Goal: Find specific page/section: Find specific page/section

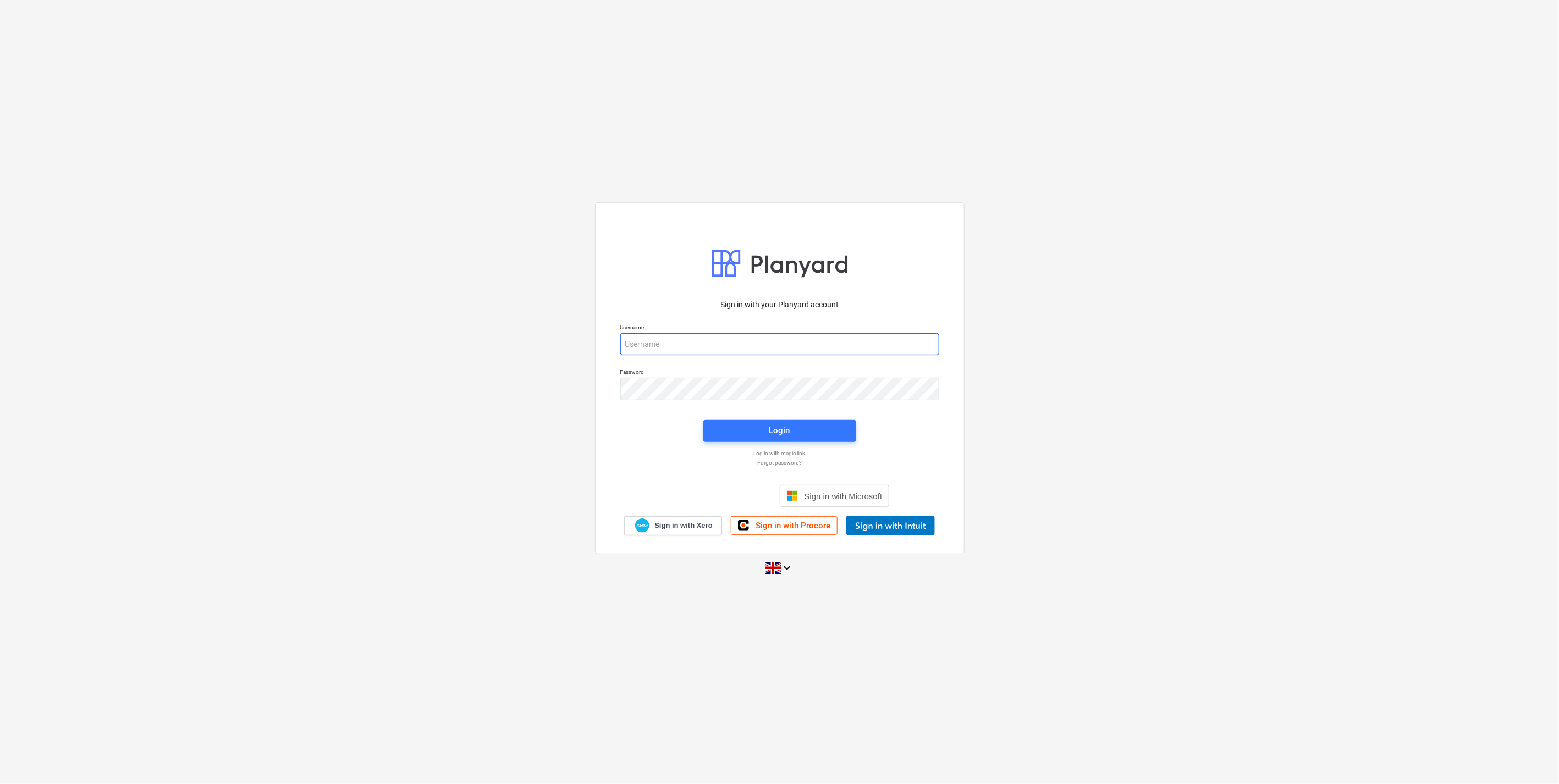
click at [750, 354] on input "email" at bounding box center [780, 344] width 319 height 22
type input "[EMAIL_ADDRESS][DOMAIN_NAME]"
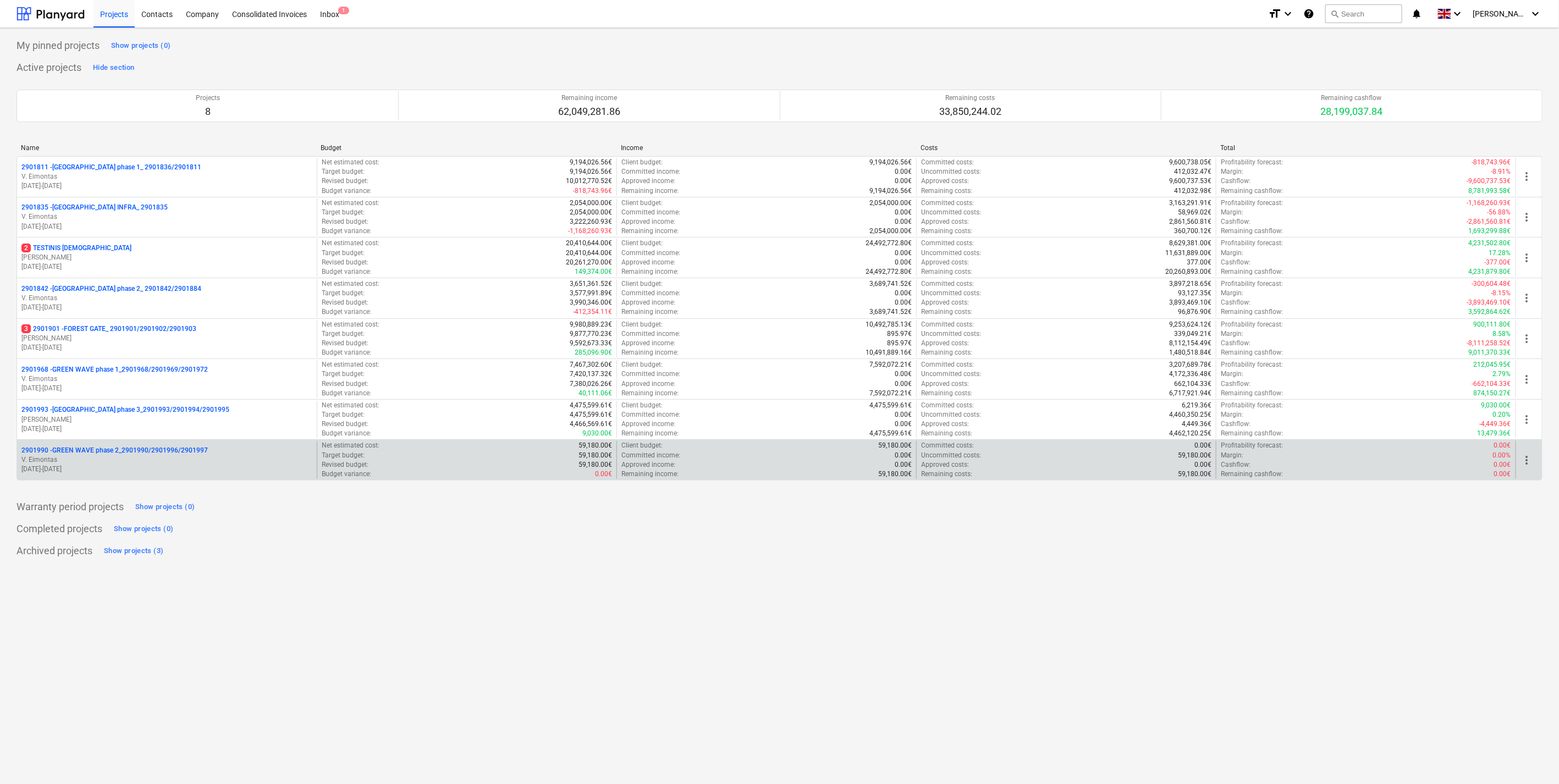
click at [139, 463] on p "V. Eimontas" at bounding box center [166, 459] width 291 height 9
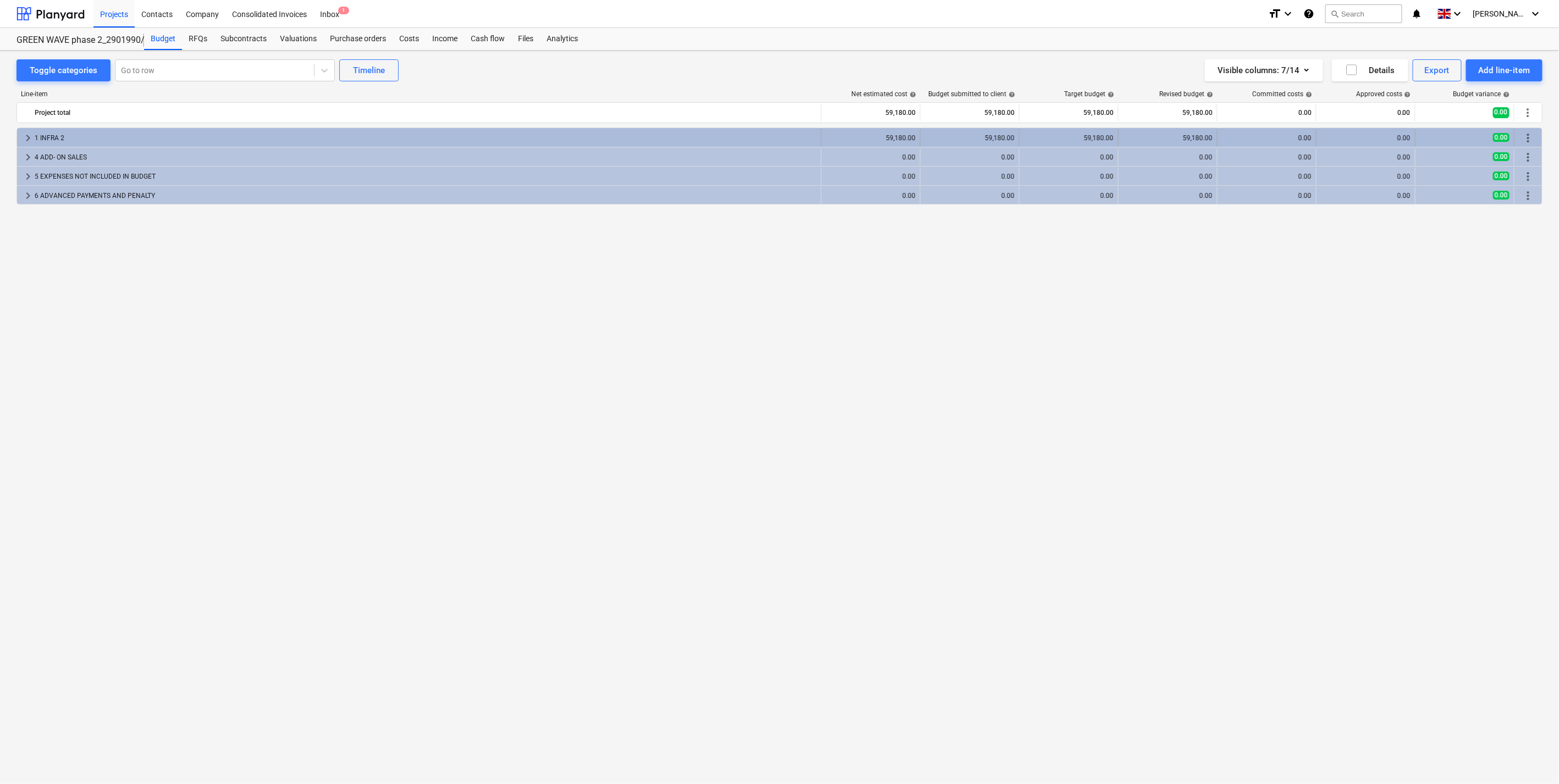
click at [628, 138] on div "1 INFRA 2" at bounding box center [425, 138] width 782 height 18
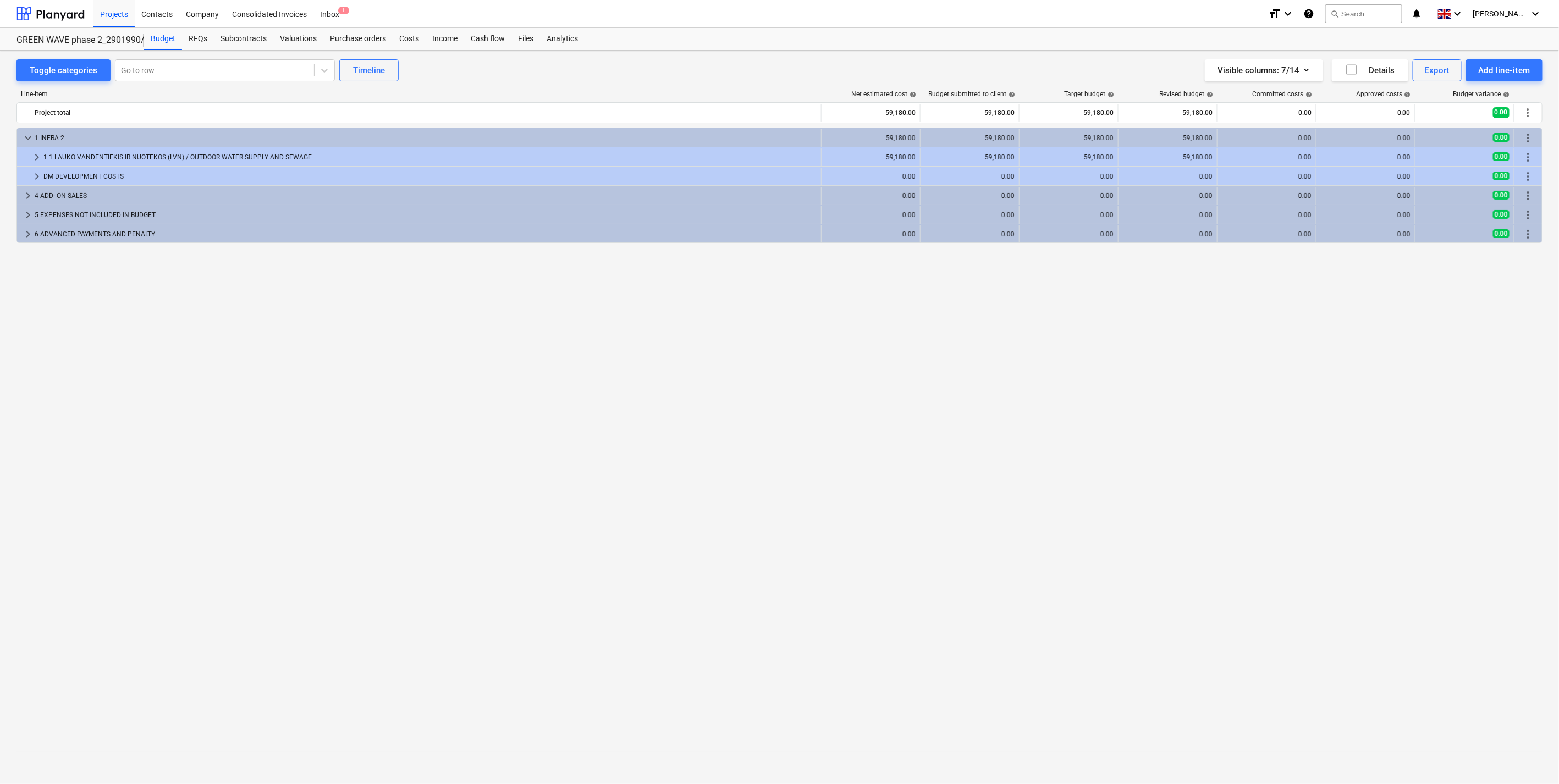
click at [628, 138] on div "1 INFRA 2" at bounding box center [425, 138] width 782 height 18
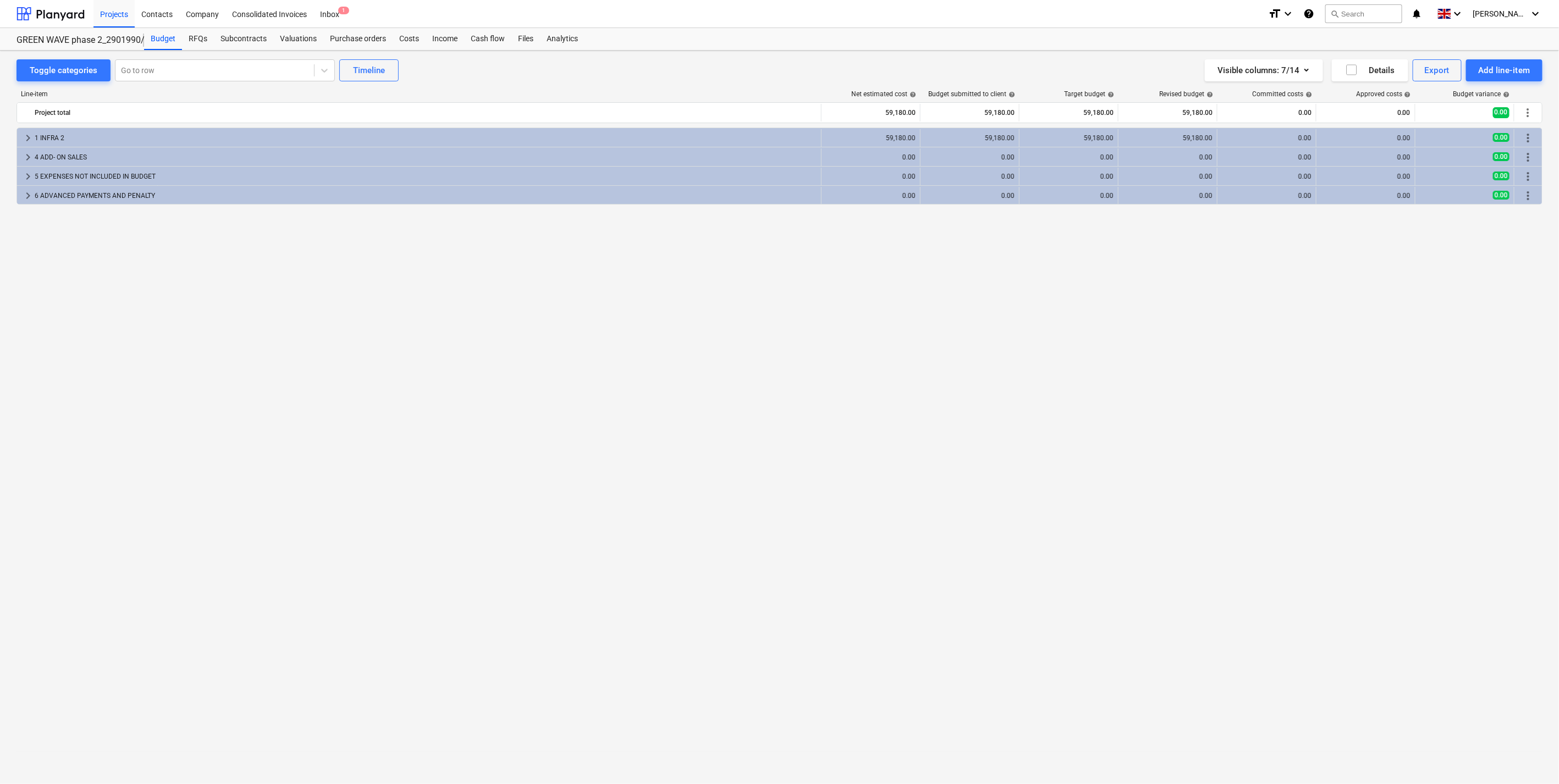
click at [628, 138] on div "1 INFRA 2" at bounding box center [425, 138] width 782 height 18
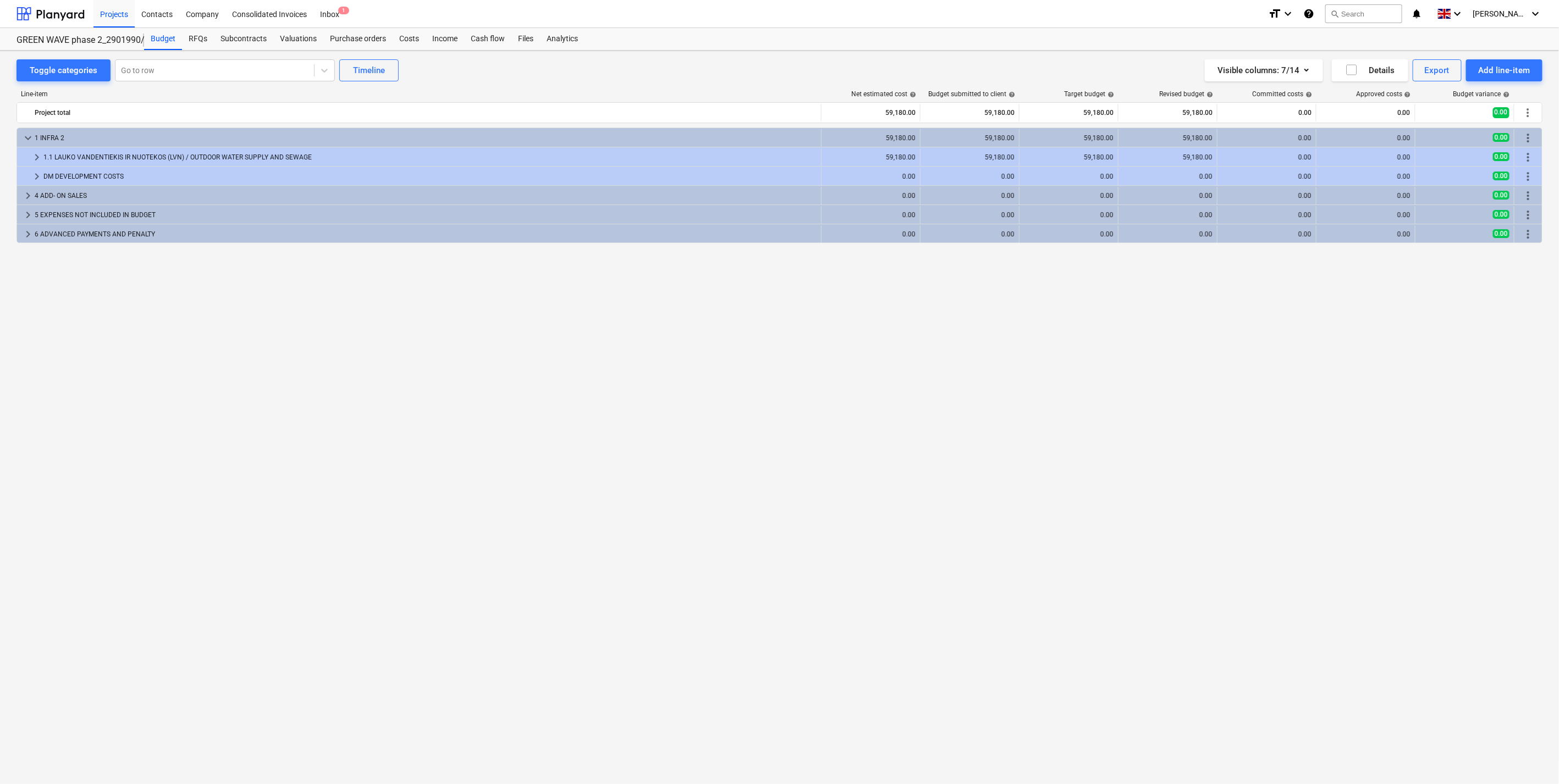
click at [628, 138] on div "1 INFRA 2" at bounding box center [425, 138] width 782 height 18
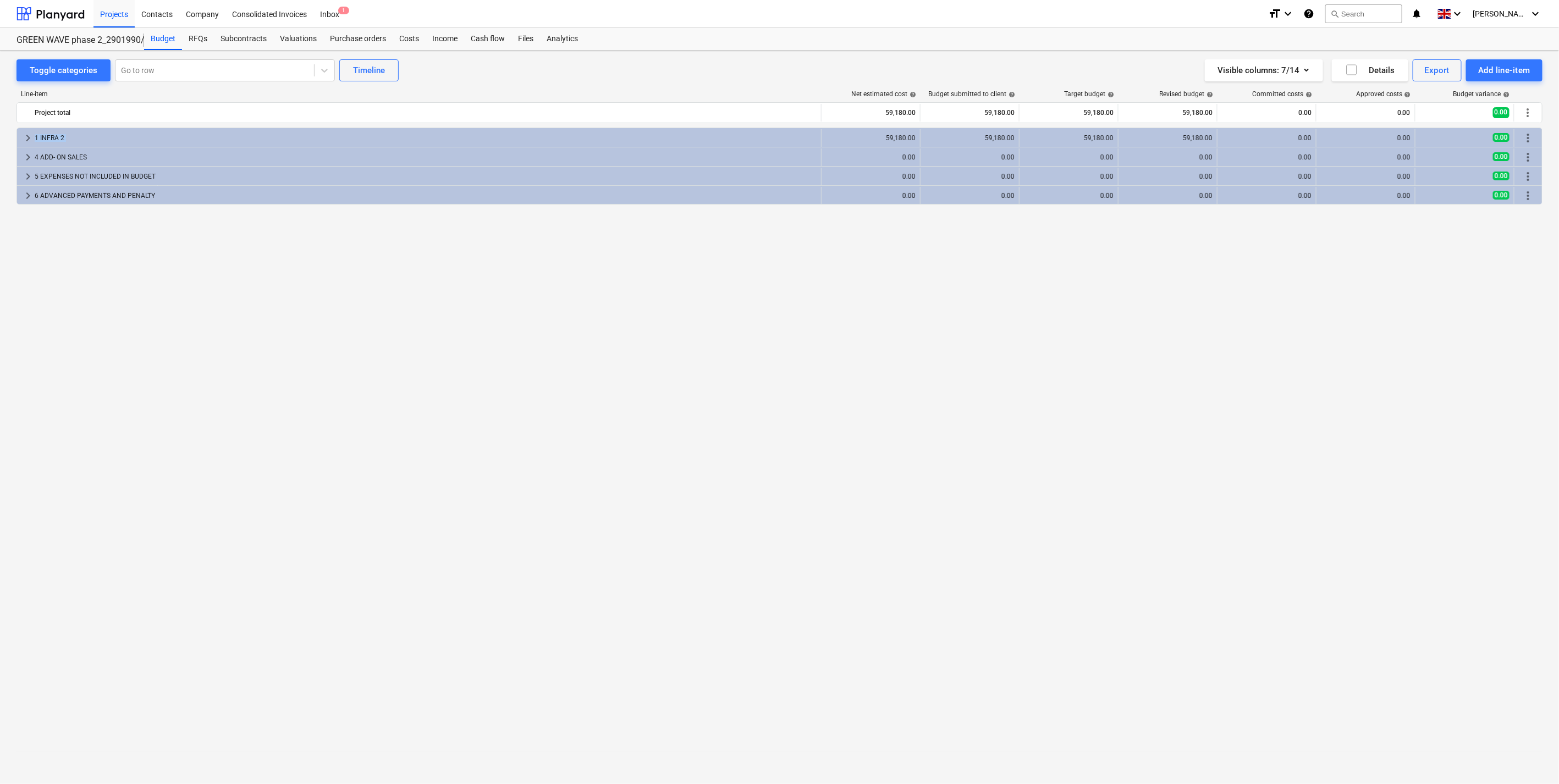
click at [628, 138] on div "1 INFRA 2" at bounding box center [425, 138] width 782 height 18
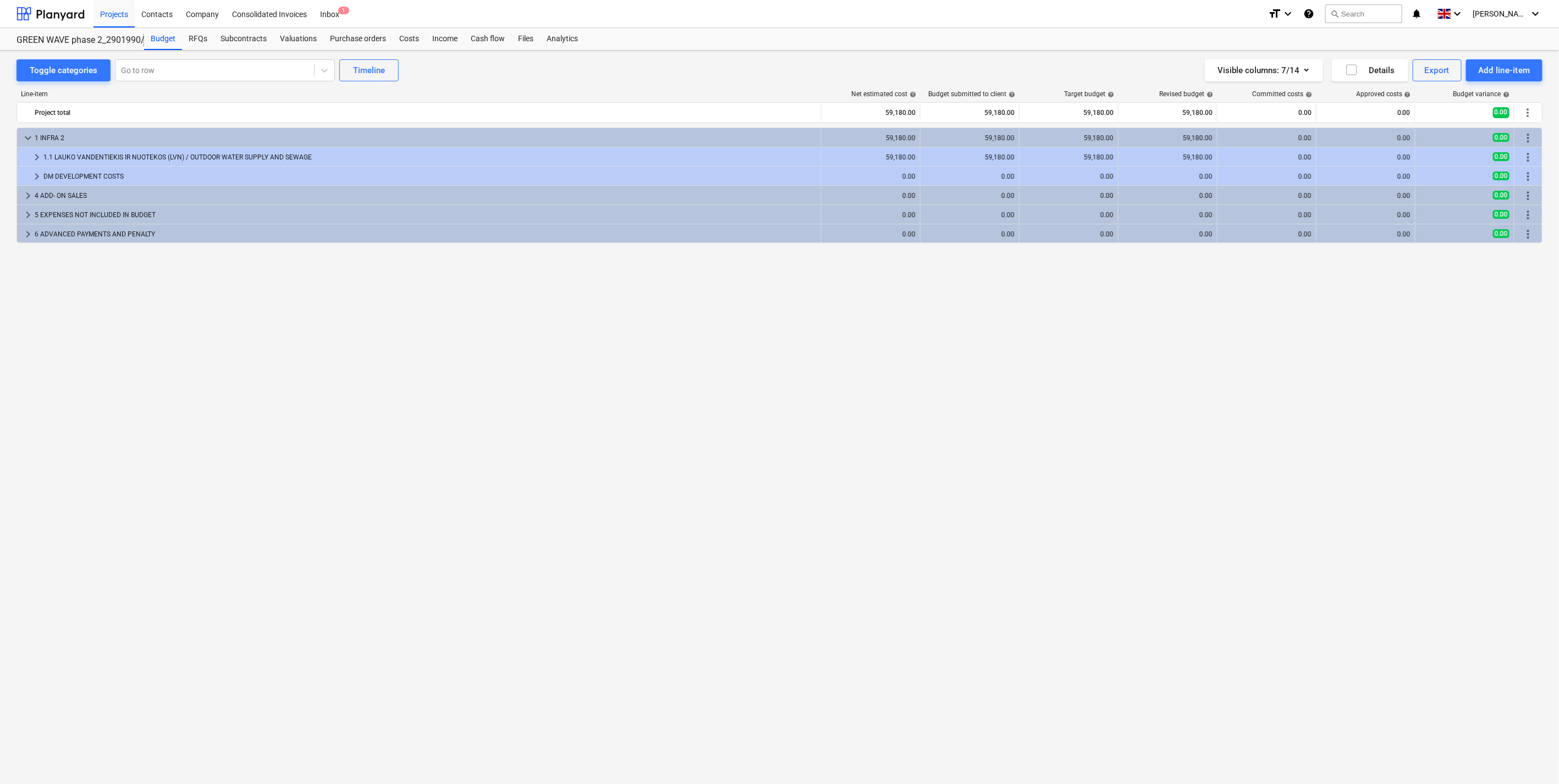
click at [628, 138] on div "1 INFRA 2" at bounding box center [425, 138] width 782 height 18
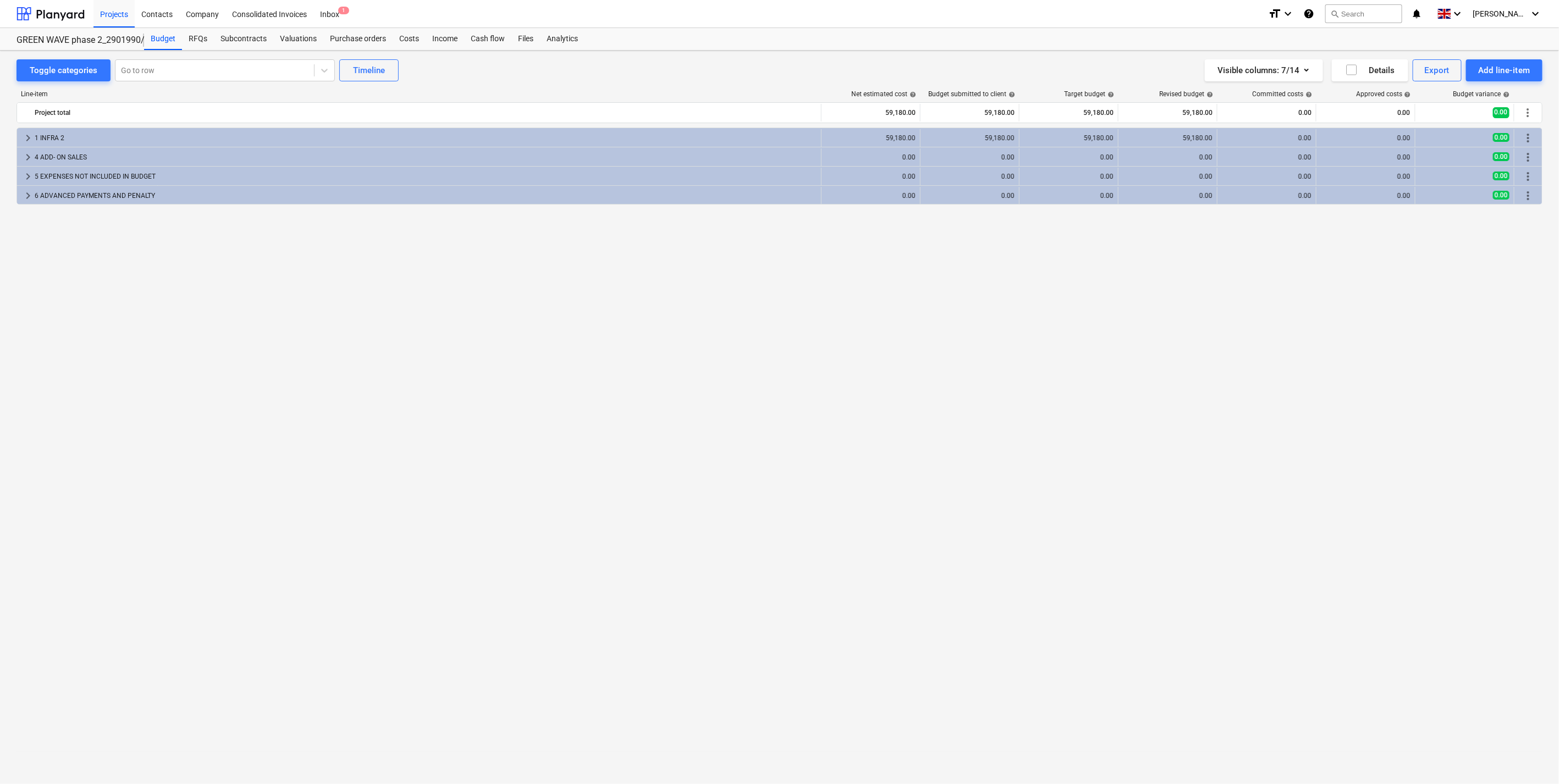
click at [1018, 550] on div "keyboard_arrow_right 1 INFRA 2 59,180.00 59,180.00 59,180.00 59,180.00 0.00 0.0…" at bounding box center [779, 433] width 1526 height 611
click at [94, 41] on div "GREEN WAVE phase 2_2901990/2901996/2901997" at bounding box center [73, 40] width 114 height 11
click at [157, 42] on div "Budget" at bounding box center [163, 39] width 38 height 22
click at [126, 18] on div "Projects" at bounding box center [114, 13] width 41 height 28
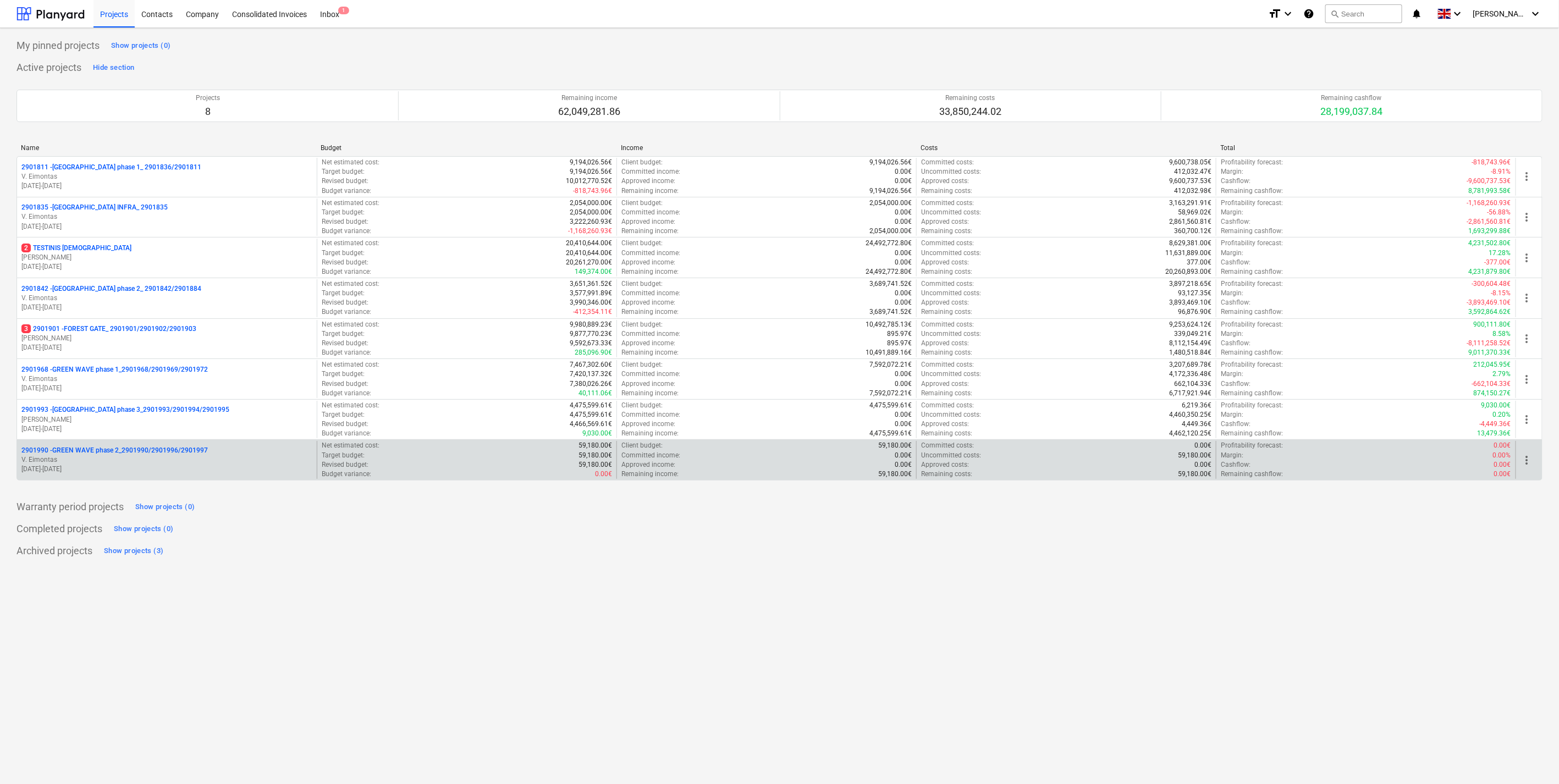
click at [130, 454] on p "2901990 - GREEN WAVE phase 2_2901990/2901996/2901997" at bounding box center [114, 450] width 186 height 9
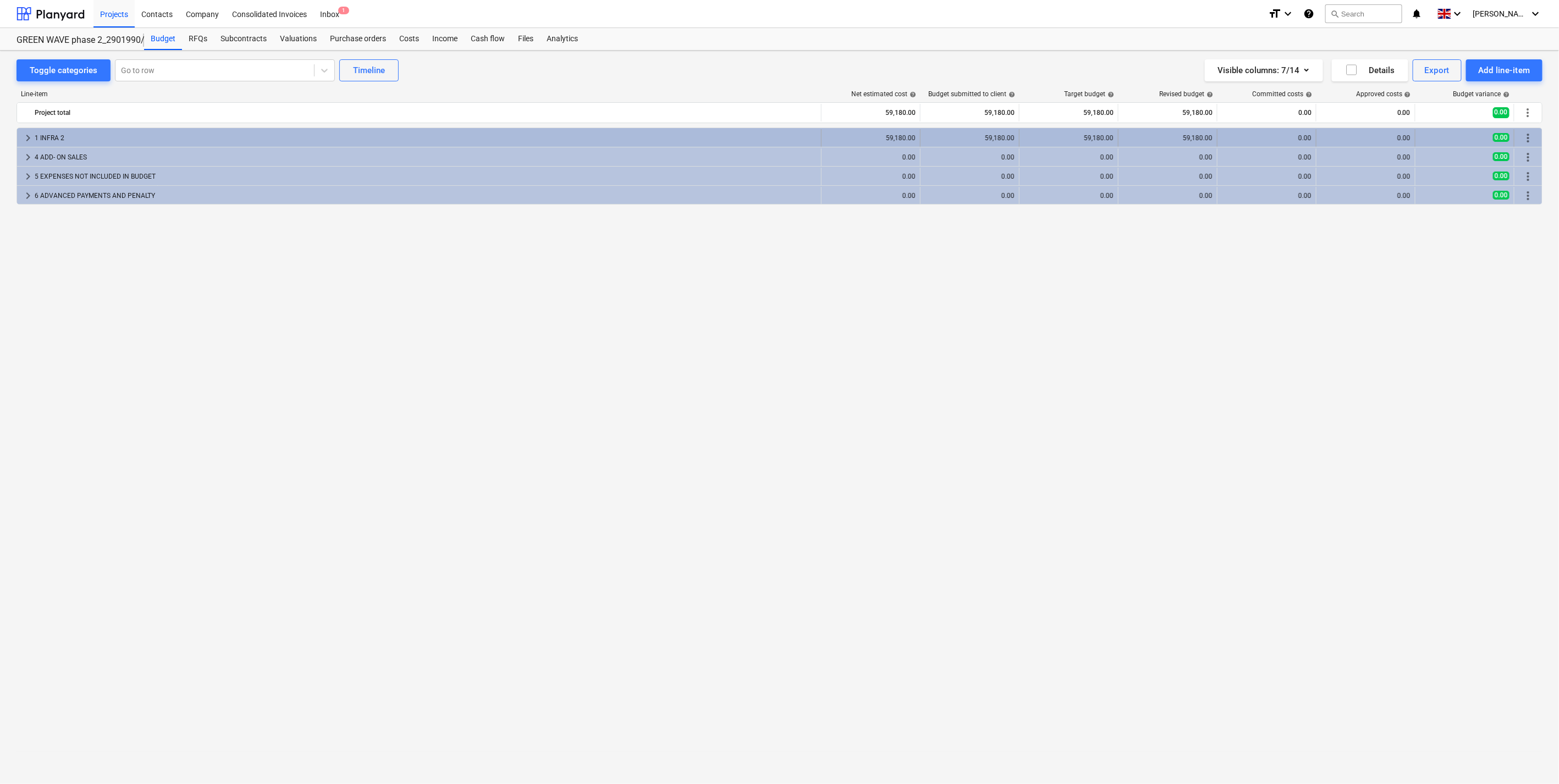
click at [21, 134] on div "keyboard_arrow_right 1 INFRA 2" at bounding box center [419, 138] width 804 height 18
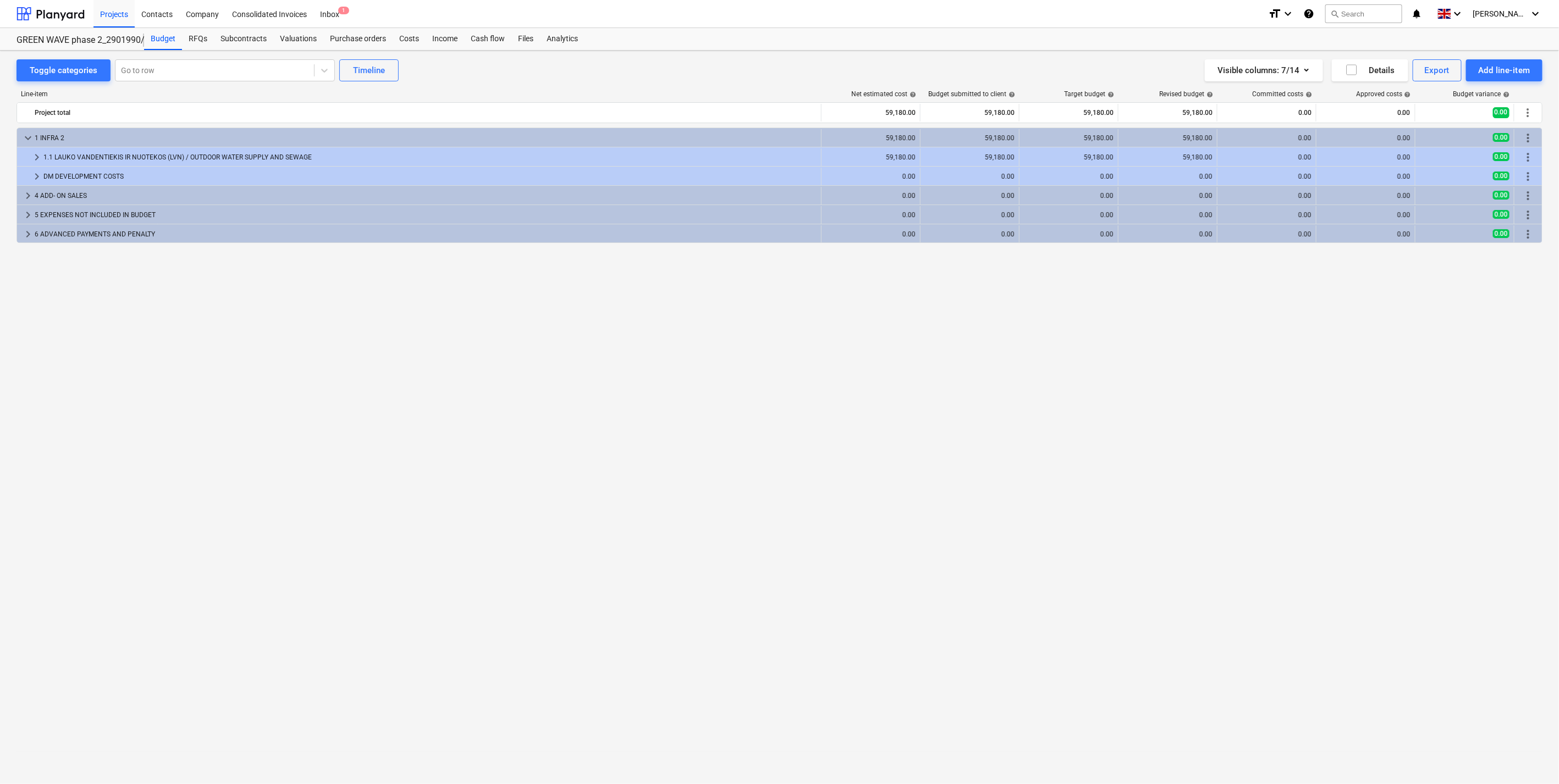
click at [300, 364] on div "keyboard_arrow_down 1 INFRA 2 59,180.00 59,180.00 59,180.00 59,180.00 0.00 0.00…" at bounding box center [779, 433] width 1526 height 611
